Goal: Task Accomplishment & Management: Use online tool/utility

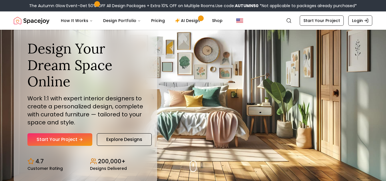
click at [74, 140] on link "Start Your Project" at bounding box center [59, 139] width 65 height 13
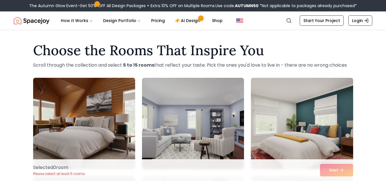
click at [79, 145] on img at bounding box center [84, 123] width 107 height 96
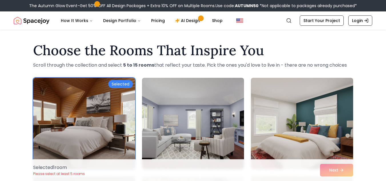
click at [342, 170] on div "Selected 1 room Please select at least 5 rooms Next" at bounding box center [193, 170] width 329 height 22
click at [345, 173] on div "Selected 1 room Please select at least 5 rooms Next" at bounding box center [193, 170] width 329 height 22
click at [346, 174] on div "Selected 1 room Please select at least 5 rooms Next" at bounding box center [193, 170] width 329 height 22
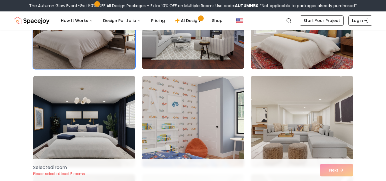
scroll to position [89, 0]
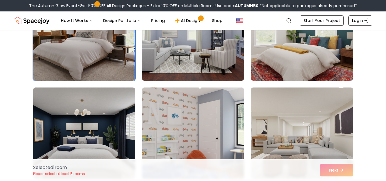
click at [188, 50] on img at bounding box center [192, 35] width 107 height 96
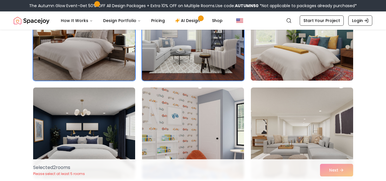
click at [188, 69] on img at bounding box center [192, 35] width 107 height 96
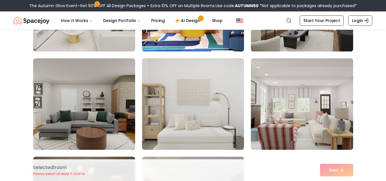
scroll to position [515, 0]
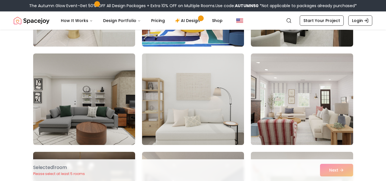
click at [209, 125] on img at bounding box center [192, 99] width 107 height 96
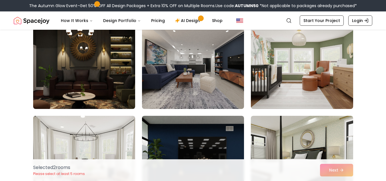
scroll to position [645, 0]
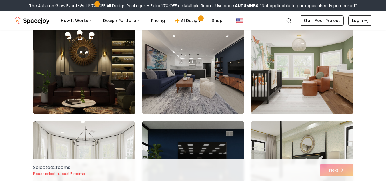
click at [81, 104] on img at bounding box center [84, 68] width 107 height 96
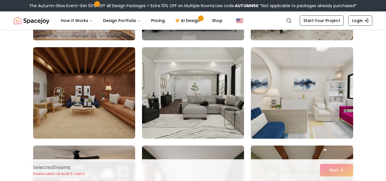
scroll to position [819, 0]
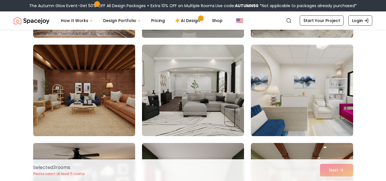
click at [92, 119] on img at bounding box center [84, 90] width 107 height 96
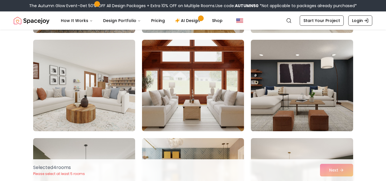
scroll to position [1395, 0]
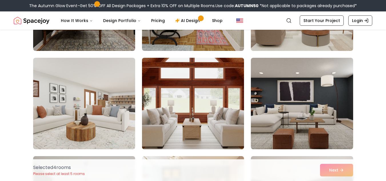
click at [196, 136] on img at bounding box center [192, 103] width 107 height 96
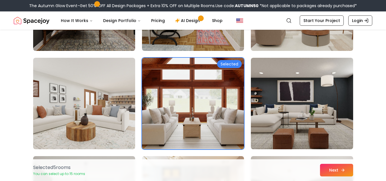
click at [327, 171] on button "Next" at bounding box center [336, 170] width 33 height 13
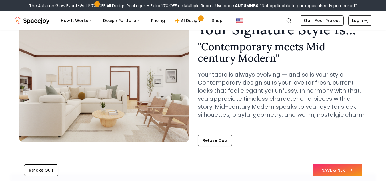
scroll to position [30, 0]
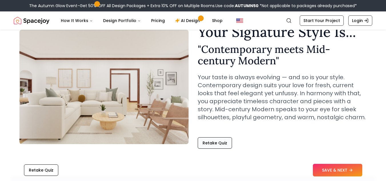
click at [208, 141] on button "Retake Quiz" at bounding box center [215, 142] width 34 height 11
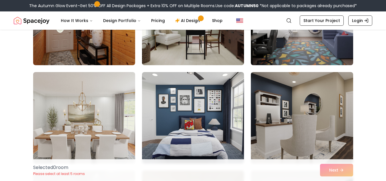
scroll to position [206, 0]
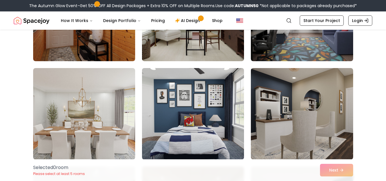
click at [215, 106] on img at bounding box center [192, 114] width 107 height 96
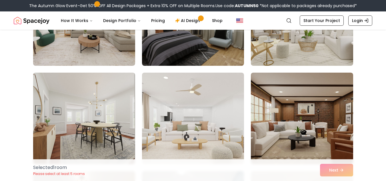
scroll to position [1089, 0]
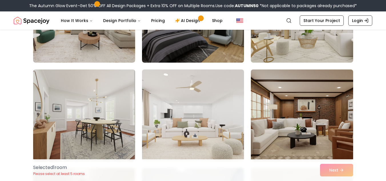
click at [292, 143] on img at bounding box center [301, 115] width 107 height 96
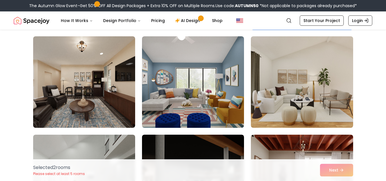
scroll to position [1173, 0]
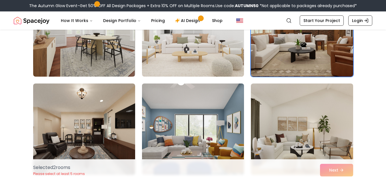
click at [207, 132] on img at bounding box center [192, 129] width 107 height 96
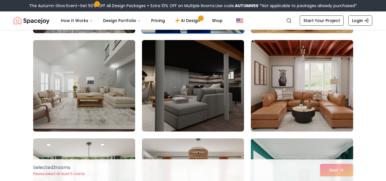
scroll to position [1319, 0]
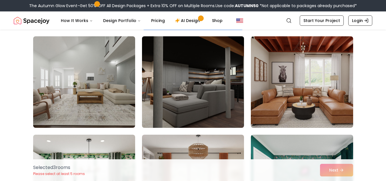
click at [224, 89] on img at bounding box center [192, 82] width 107 height 96
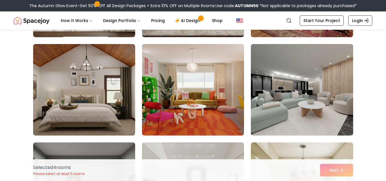
scroll to position [1806, 0]
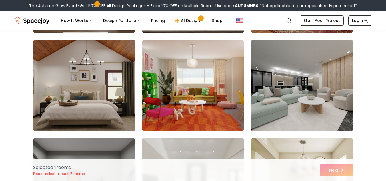
click at [87, 103] on img at bounding box center [84, 85] width 107 height 96
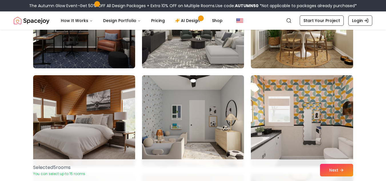
scroll to position [1982, 0]
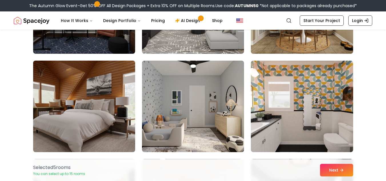
click at [89, 128] on img at bounding box center [84, 106] width 107 height 96
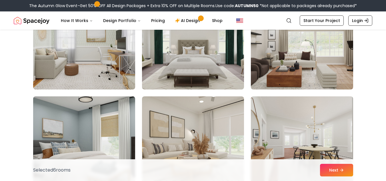
scroll to position [2210, 0]
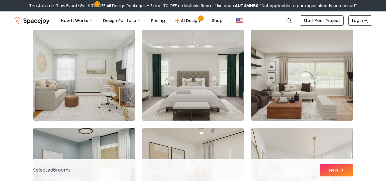
click at [216, 99] on img at bounding box center [192, 75] width 107 height 96
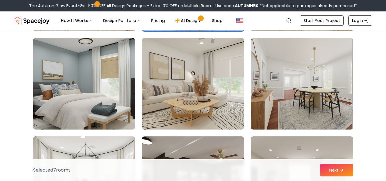
scroll to position [2320, 0]
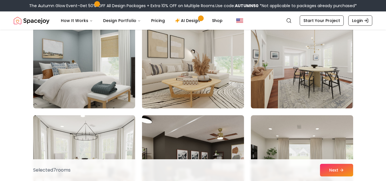
click at [221, 95] on img at bounding box center [192, 63] width 107 height 96
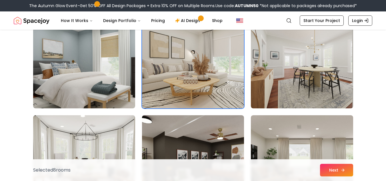
click at [329, 170] on button "Next" at bounding box center [336, 170] width 33 height 13
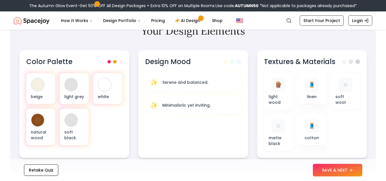
scroll to position [196, 0]
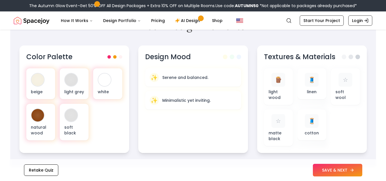
click at [354, 170] on button "SAVE & NEXT" at bounding box center [337, 170] width 49 height 13
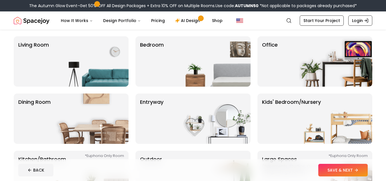
scroll to position [47, 0]
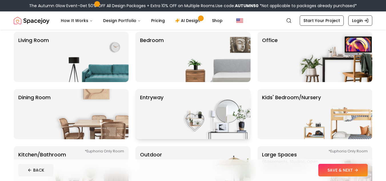
click at [209, 113] on img at bounding box center [213, 114] width 73 height 50
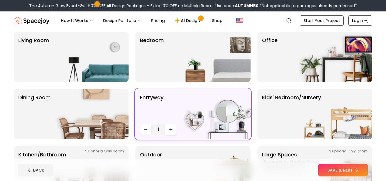
click at [173, 132] on button "Increase quantity" at bounding box center [170, 129] width 11 height 10
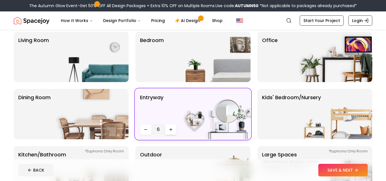
click at [173, 132] on button "Increase quantity" at bounding box center [170, 129] width 11 height 10
click at [186, 21] on link "AI Design" at bounding box center [188, 20] width 36 height 11
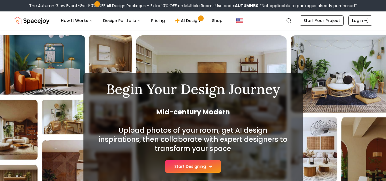
click at [206, 168] on button "Start Designing" at bounding box center [193, 166] width 56 height 13
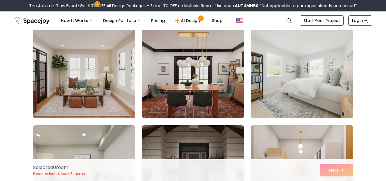
scroll to position [47, 0]
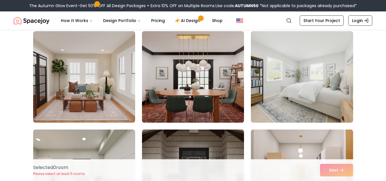
click at [180, 93] on img at bounding box center [192, 77] width 107 height 96
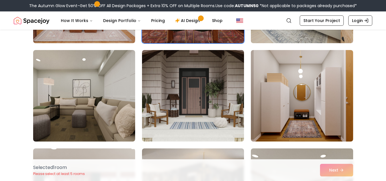
scroll to position [130, 0]
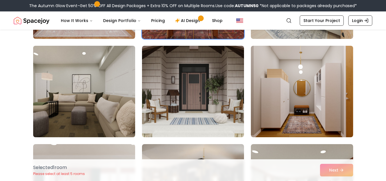
click at [103, 87] on img at bounding box center [84, 91] width 107 height 96
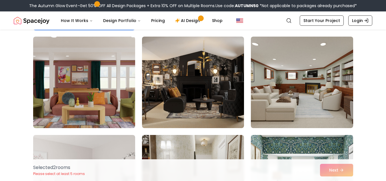
scroll to position [232, 0]
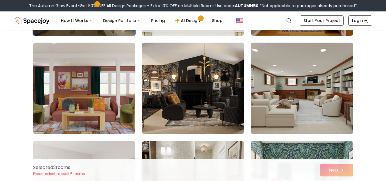
click at [225, 101] on img at bounding box center [192, 88] width 107 height 96
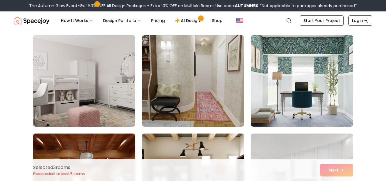
scroll to position [339, 0]
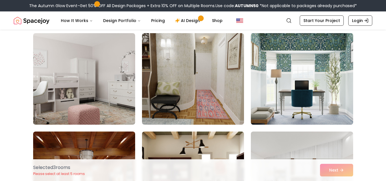
click at [302, 105] on img at bounding box center [301, 79] width 107 height 96
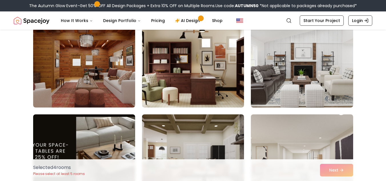
scroll to position [433, 0]
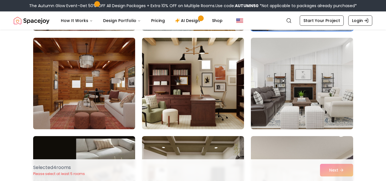
click at [54, 76] on img at bounding box center [84, 83] width 107 height 96
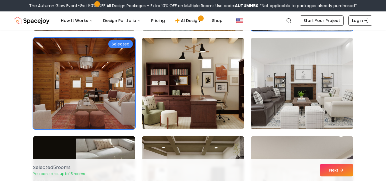
click at [198, 91] on img at bounding box center [192, 83] width 107 height 96
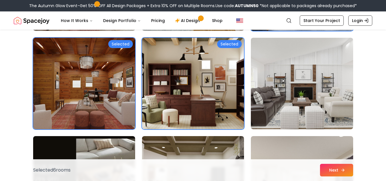
click at [337, 171] on button "Next" at bounding box center [336, 170] width 33 height 13
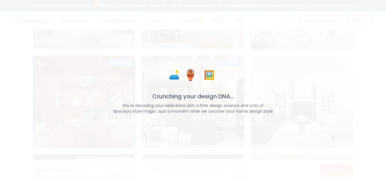
scroll to position [451, 0]
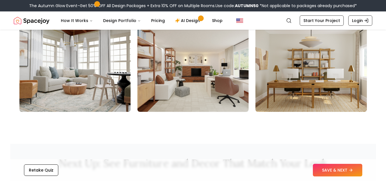
scroll to position [630, 0]
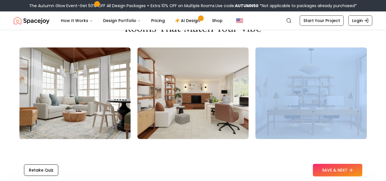
drag, startPoint x: 373, startPoint y: 103, endPoint x: 332, endPoint y: 103, distance: 40.3
click at [332, 103] on section "Rooms That Match Your Vibe" at bounding box center [193, 81] width 366 height 144
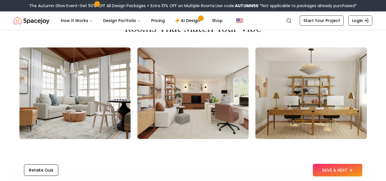
click at [374, 98] on section "Rooms That Match Your Vibe" at bounding box center [193, 81] width 366 height 144
click at [347, 82] on img at bounding box center [310, 92] width 111 height 91
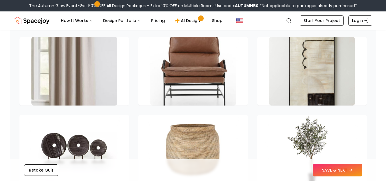
scroll to position [786, 0]
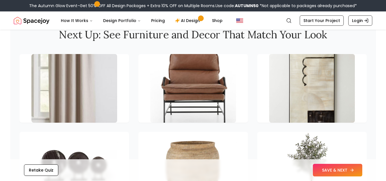
click at [354, 168] on button "SAVE & NEXT" at bounding box center [337, 170] width 49 height 13
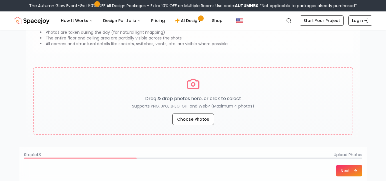
scroll to position [83, 0]
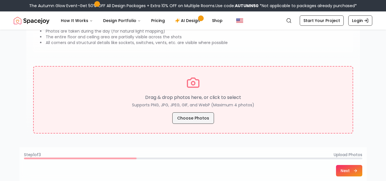
click at [202, 122] on button "Choose Photos" at bounding box center [193, 117] width 42 height 11
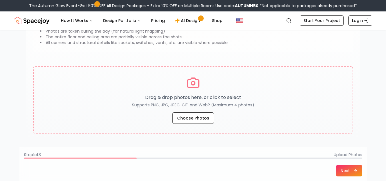
click at [356, 172] on icon at bounding box center [355, 170] width 5 height 5
